Goal: Transaction & Acquisition: Purchase product/service

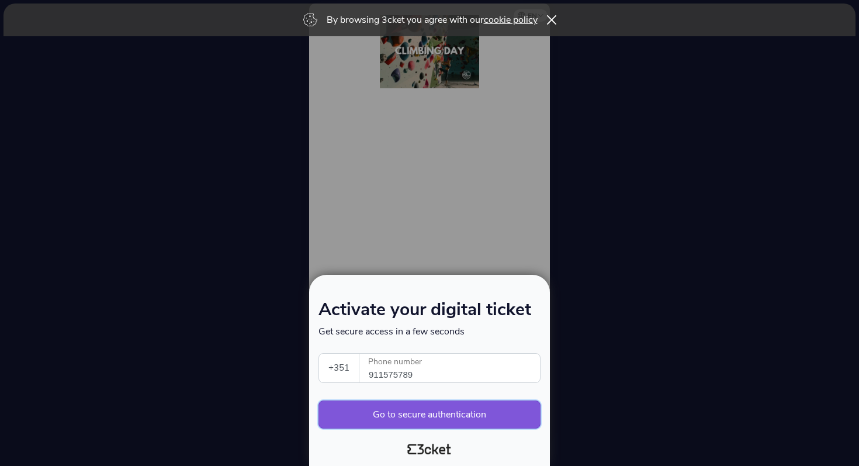
click at [386, 416] on button "Go to secure authentication" at bounding box center [430, 414] width 222 height 28
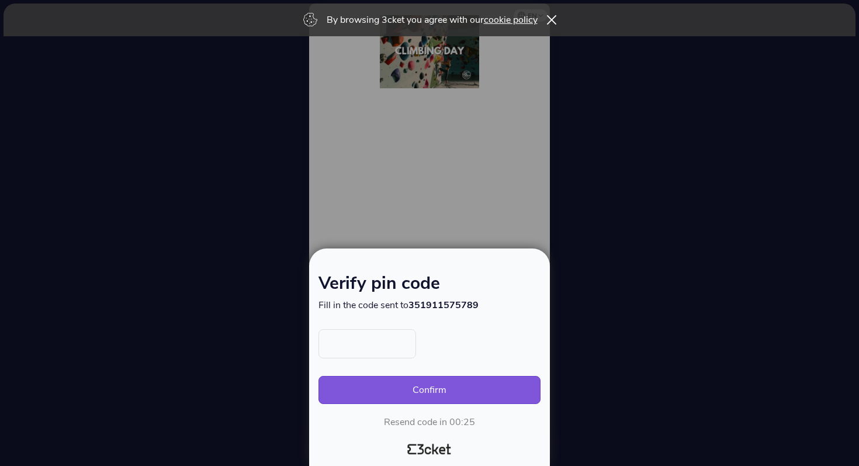
click at [355, 346] on input "text" at bounding box center [368, 343] width 98 height 29
type input "4471"
click at [385, 372] on div "4471 Confirm Resend code in 00:21" at bounding box center [430, 378] width 222 height 99
click at [385, 381] on button "Confirm" at bounding box center [430, 390] width 222 height 28
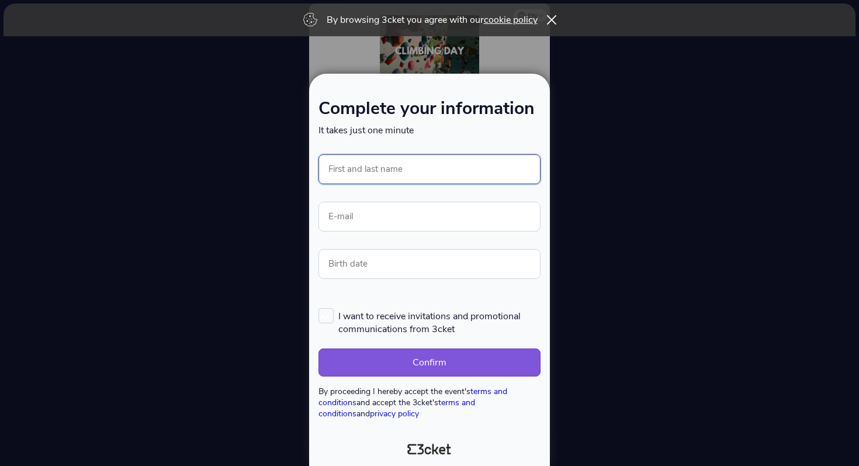
click at [407, 168] on input "First and last name" at bounding box center [430, 169] width 222 height 30
type input "[PERSON_NAME]"
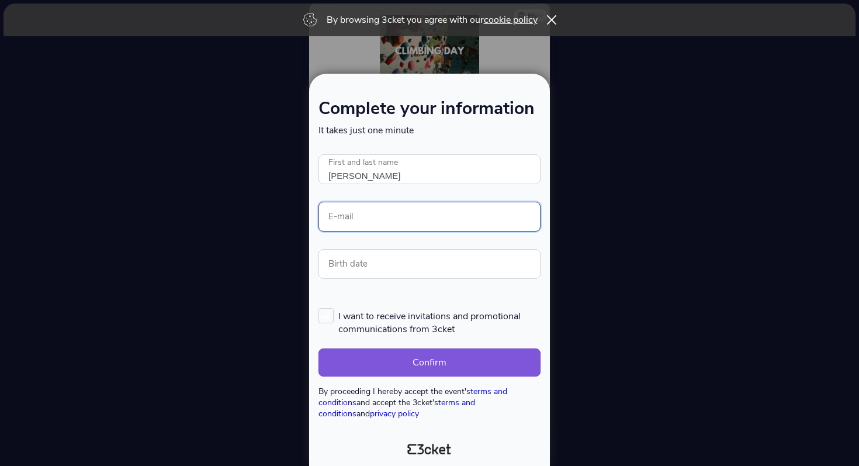
type input "yesminezouari@gmail.com"
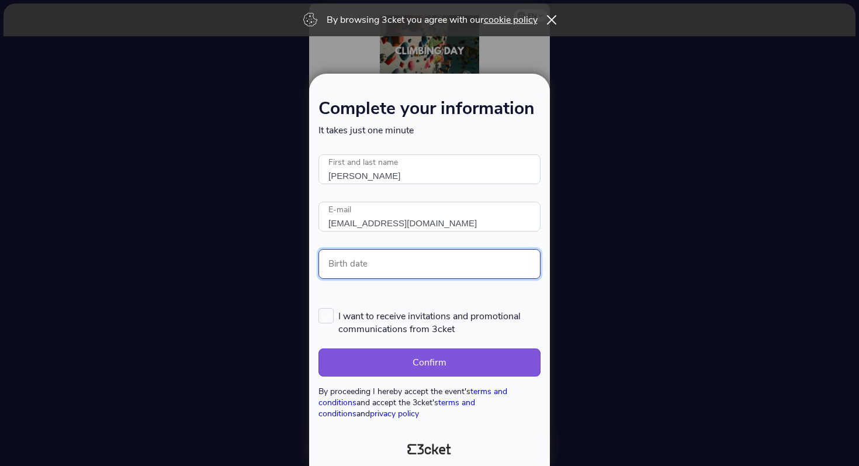
click at [374, 265] on input "Birth date" at bounding box center [430, 264] width 222 height 30
type input "15/04/2000"
click at [408, 354] on button "Confirm" at bounding box center [430, 362] width 222 height 28
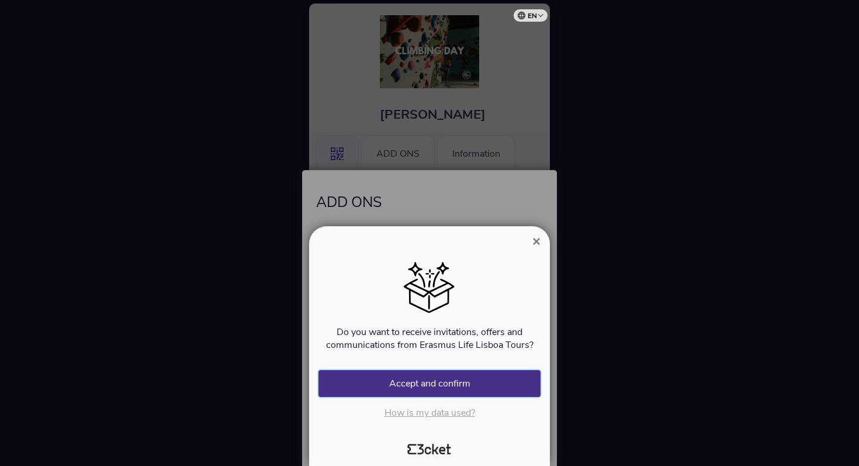
click at [459, 383] on button "Accept and confirm" at bounding box center [430, 383] width 222 height 27
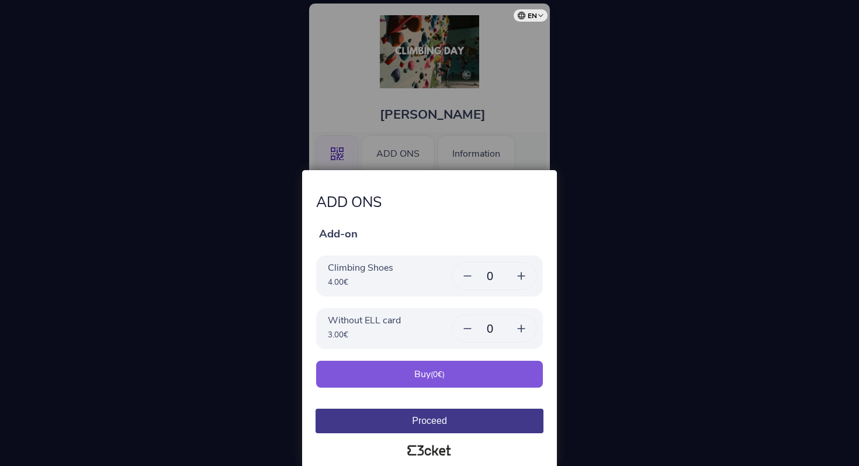
click at [430, 377] on div "Buy ( 0 €)" at bounding box center [429, 374] width 227 height 27
click at [420, 378] on div "Buy ( 0 €)" at bounding box center [429, 374] width 227 height 27
click at [421, 426] on button "Proceed" at bounding box center [430, 421] width 228 height 25
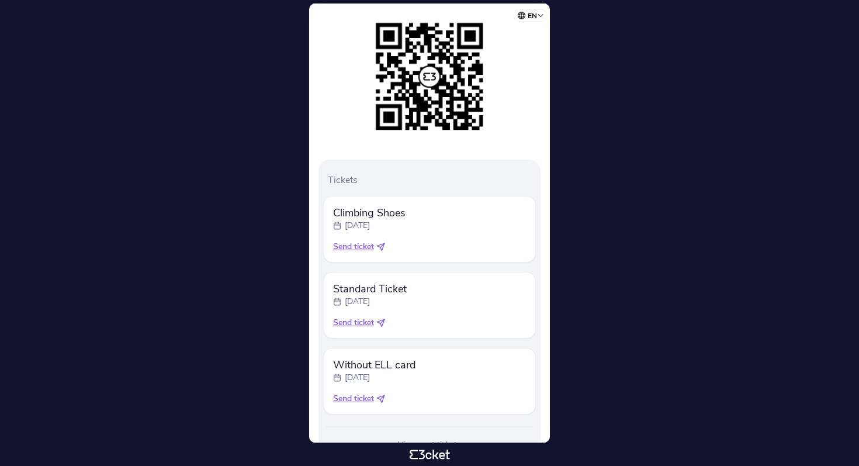
scroll to position [219, 0]
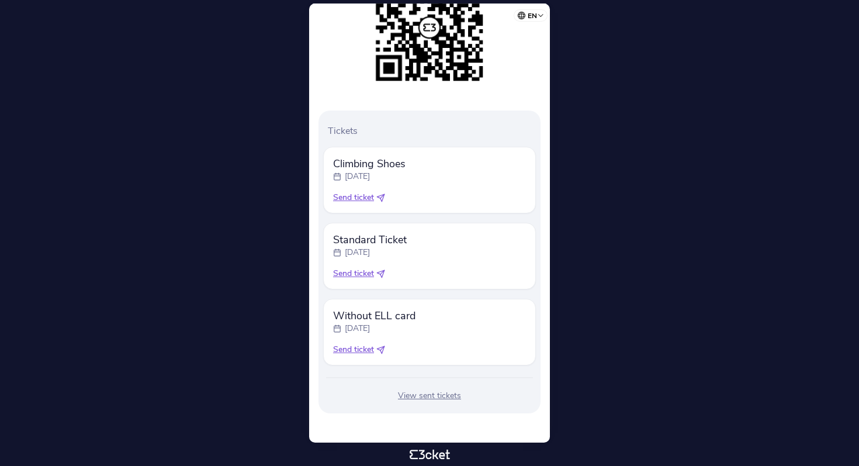
click at [426, 396] on div "View sent tickets" at bounding box center [429, 396] width 213 height 12
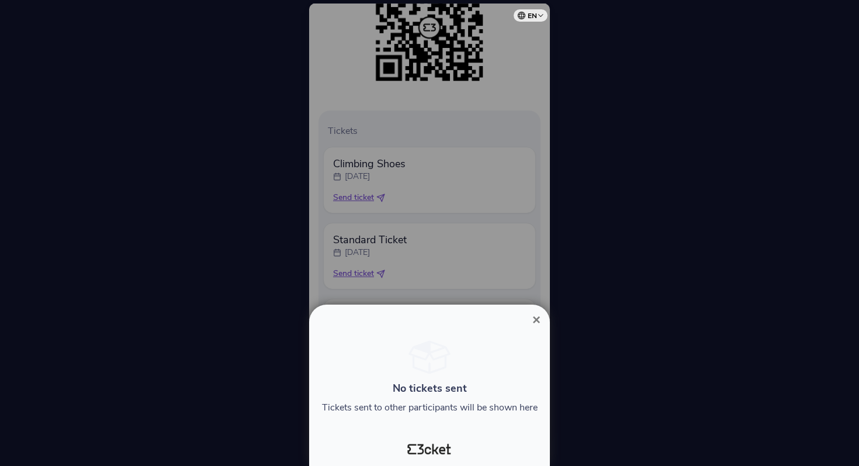
click at [537, 313] on span "×" at bounding box center [537, 320] width 8 height 16
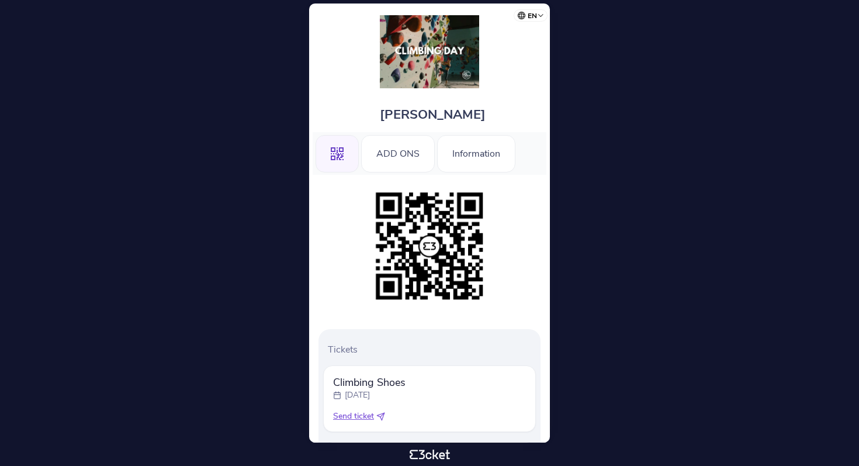
click at [416, 60] on img at bounding box center [429, 51] width 99 height 73
click at [483, 147] on div "Information" at bounding box center [476, 153] width 78 height 37
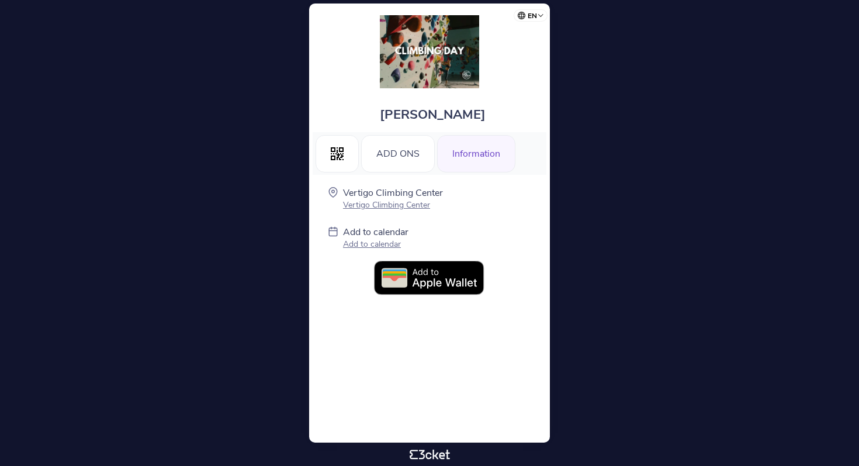
click at [360, 245] on p "Add to calendar" at bounding box center [375, 244] width 65 height 11
